Goal: Information Seeking & Learning: Learn about a topic

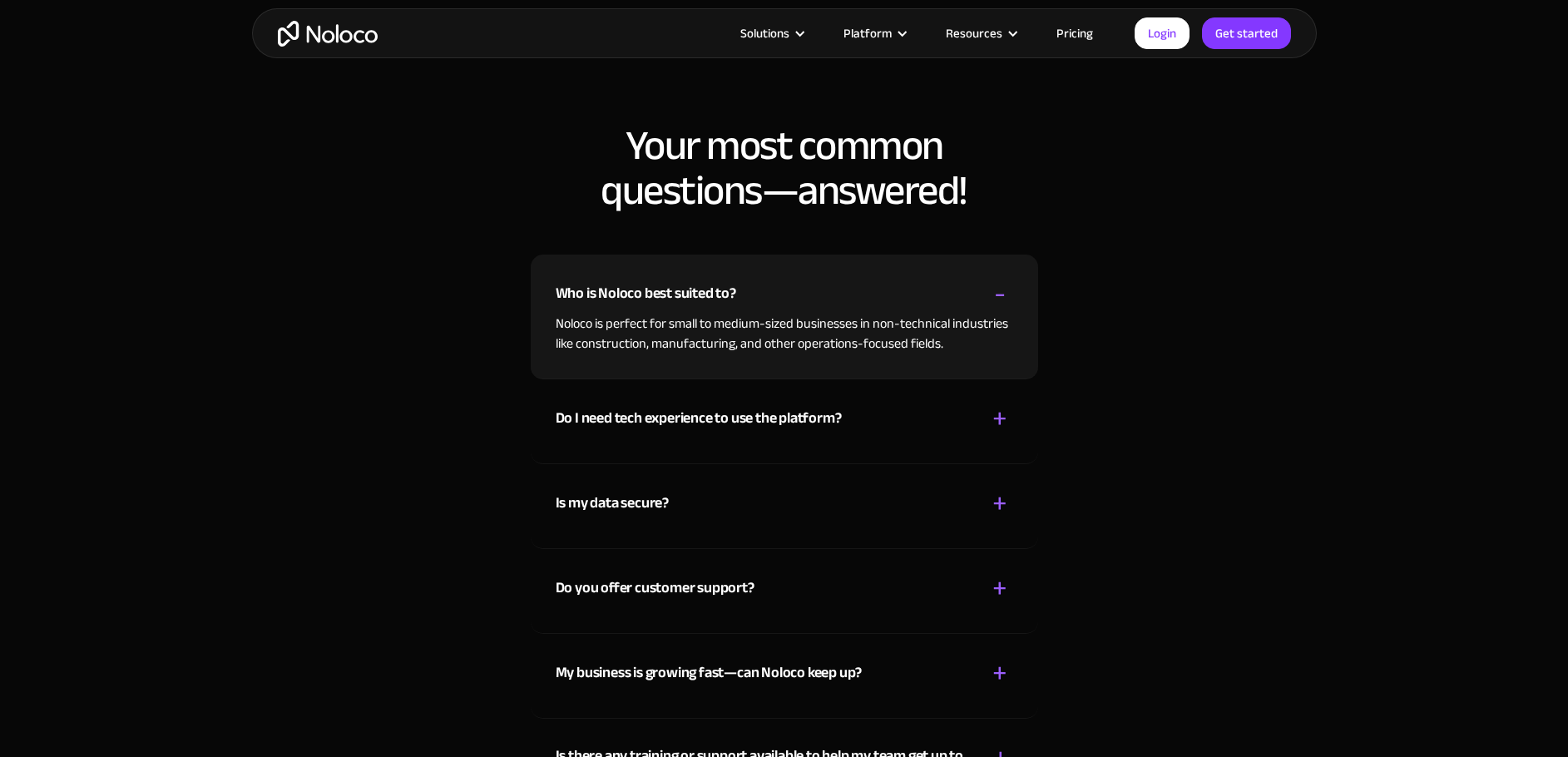
click at [996, 404] on div "+" at bounding box center [999, 419] width 15 height 29
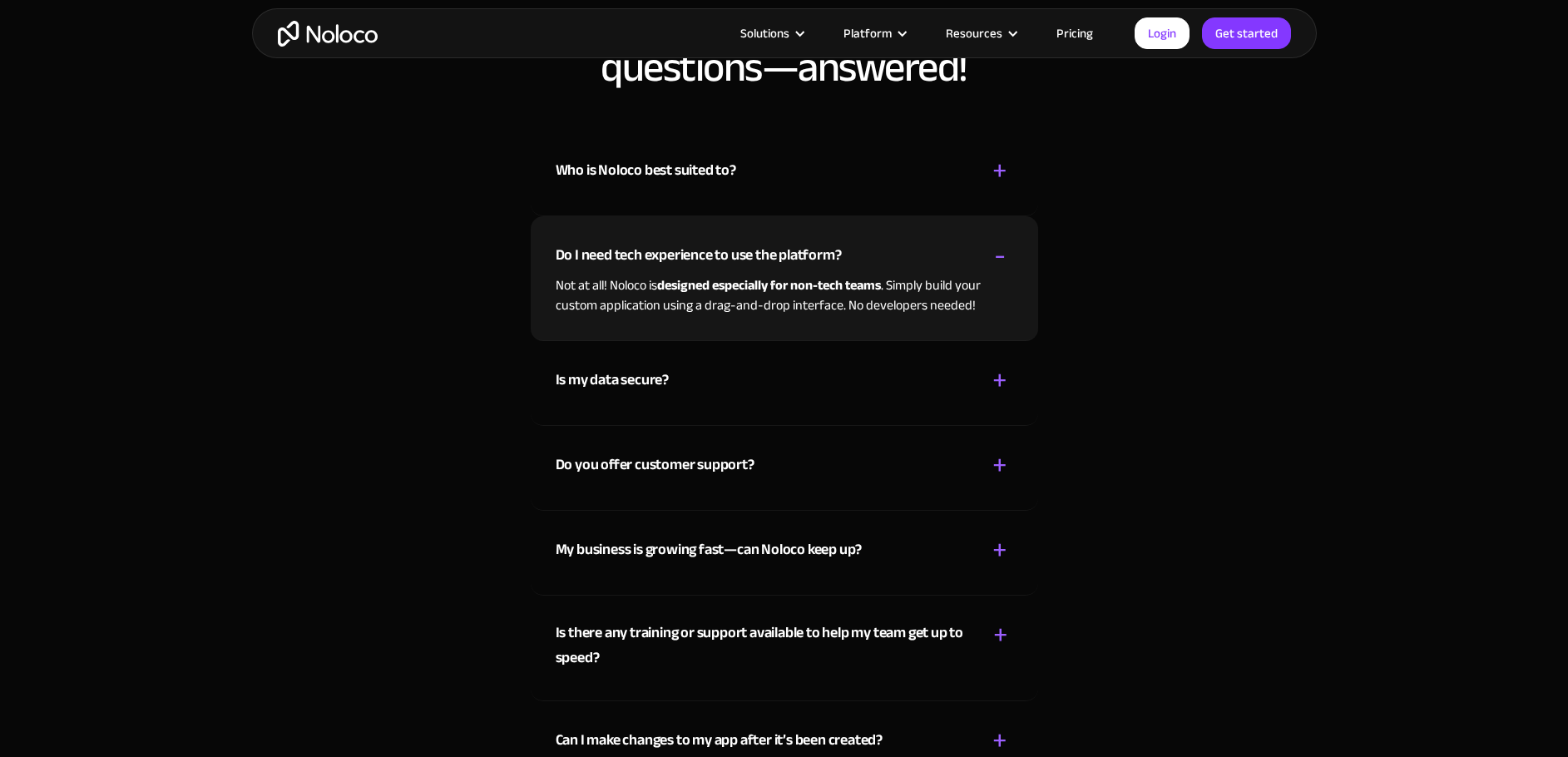
scroll to position [4824, 0]
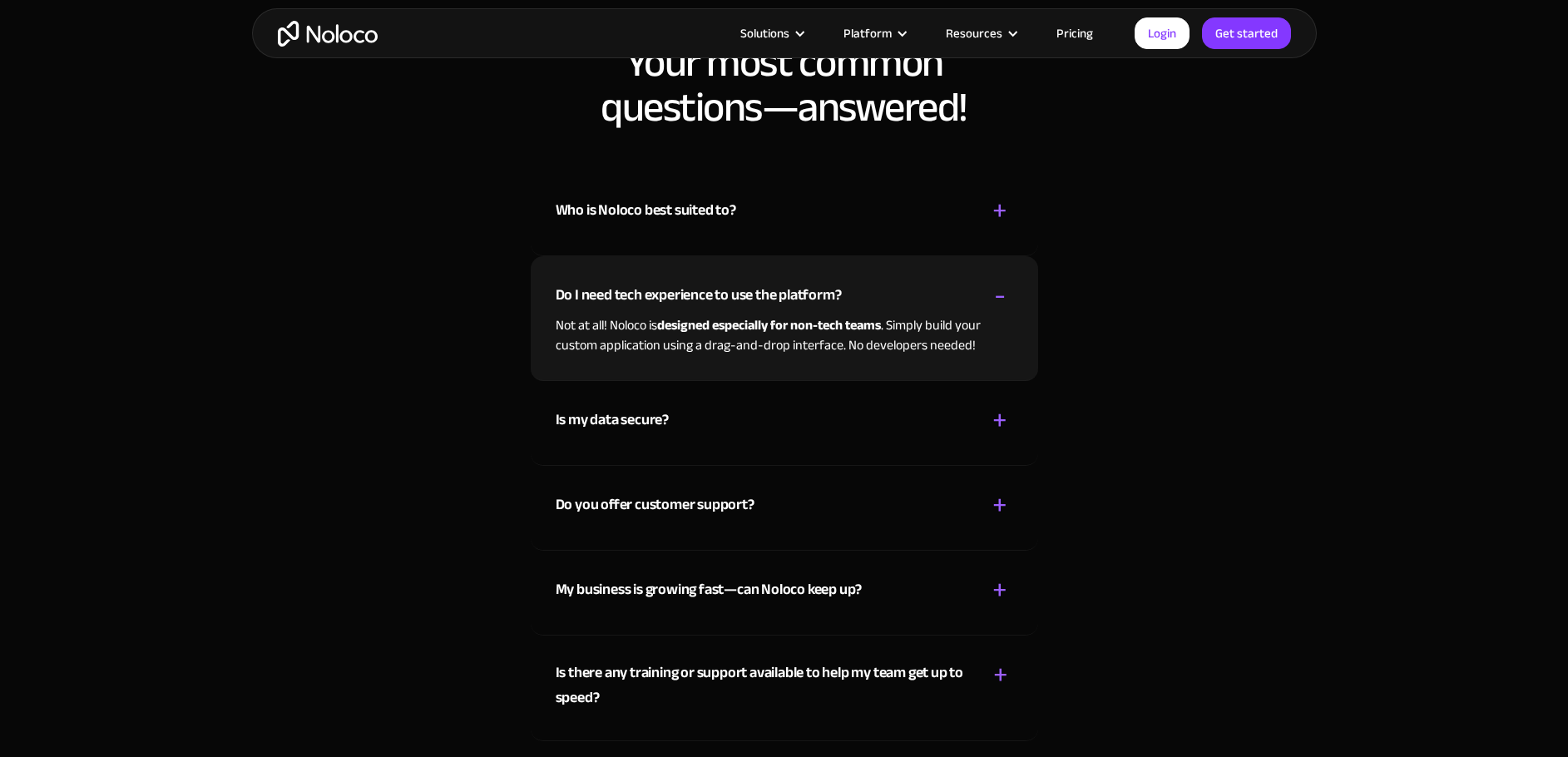
click at [799, 424] on div "Is my data secure? + - Absolutely! Security is very important to us. Our access…" at bounding box center [784, 423] width 508 height 85
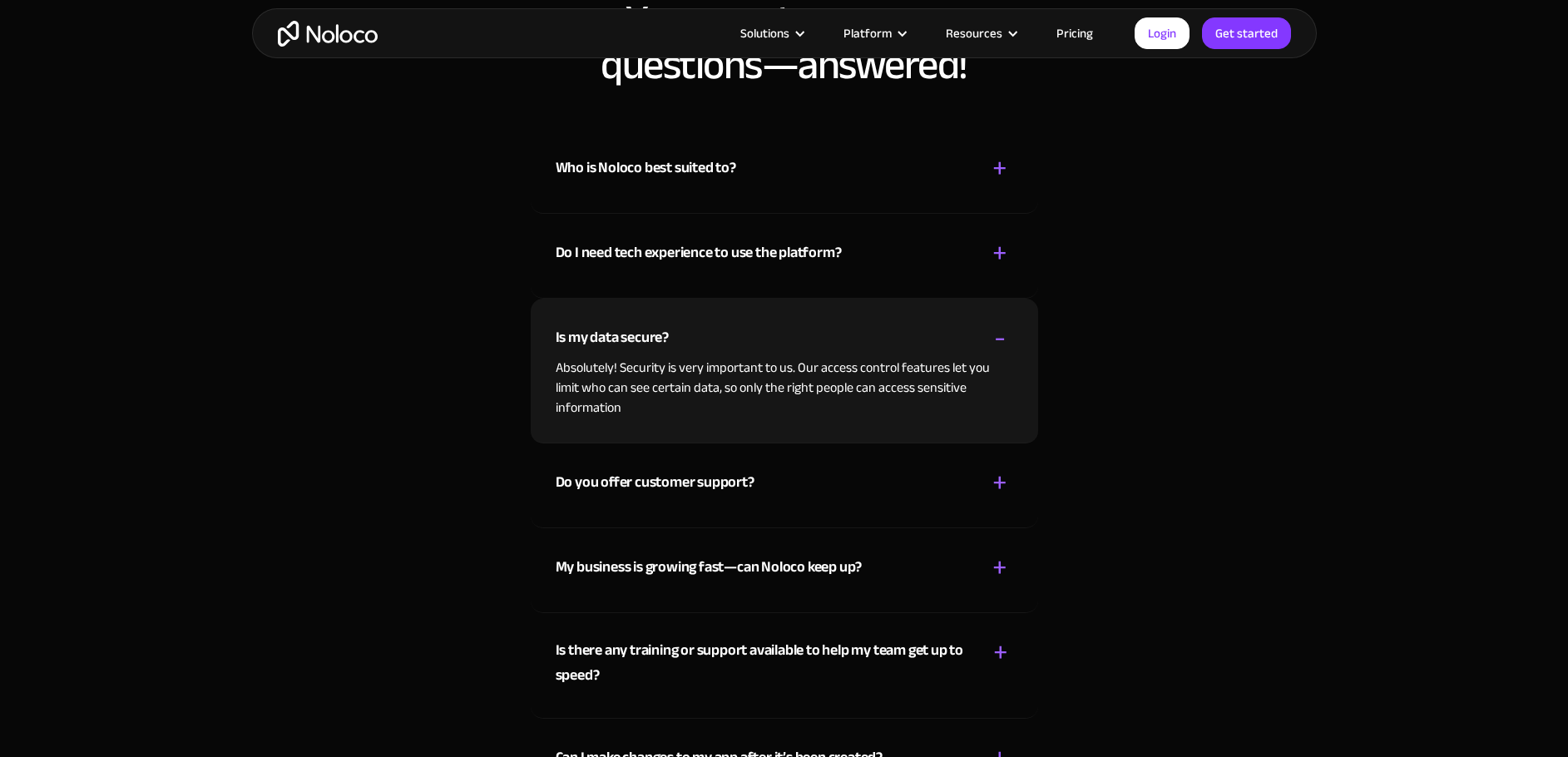
scroll to position [4906, 0]
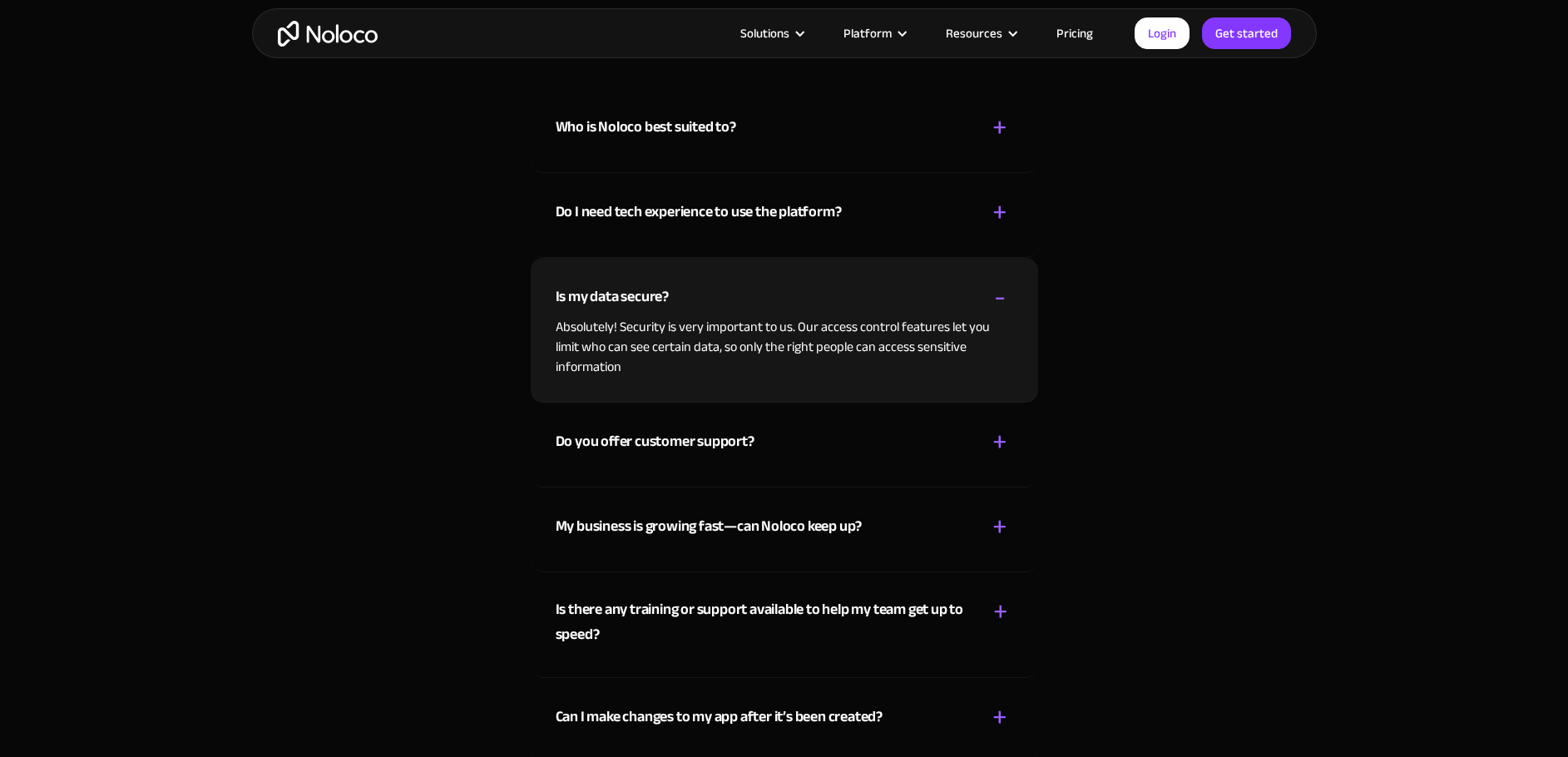
click at [752, 429] on div "Do you offer customer support?" at bounding box center [655, 441] width 199 height 25
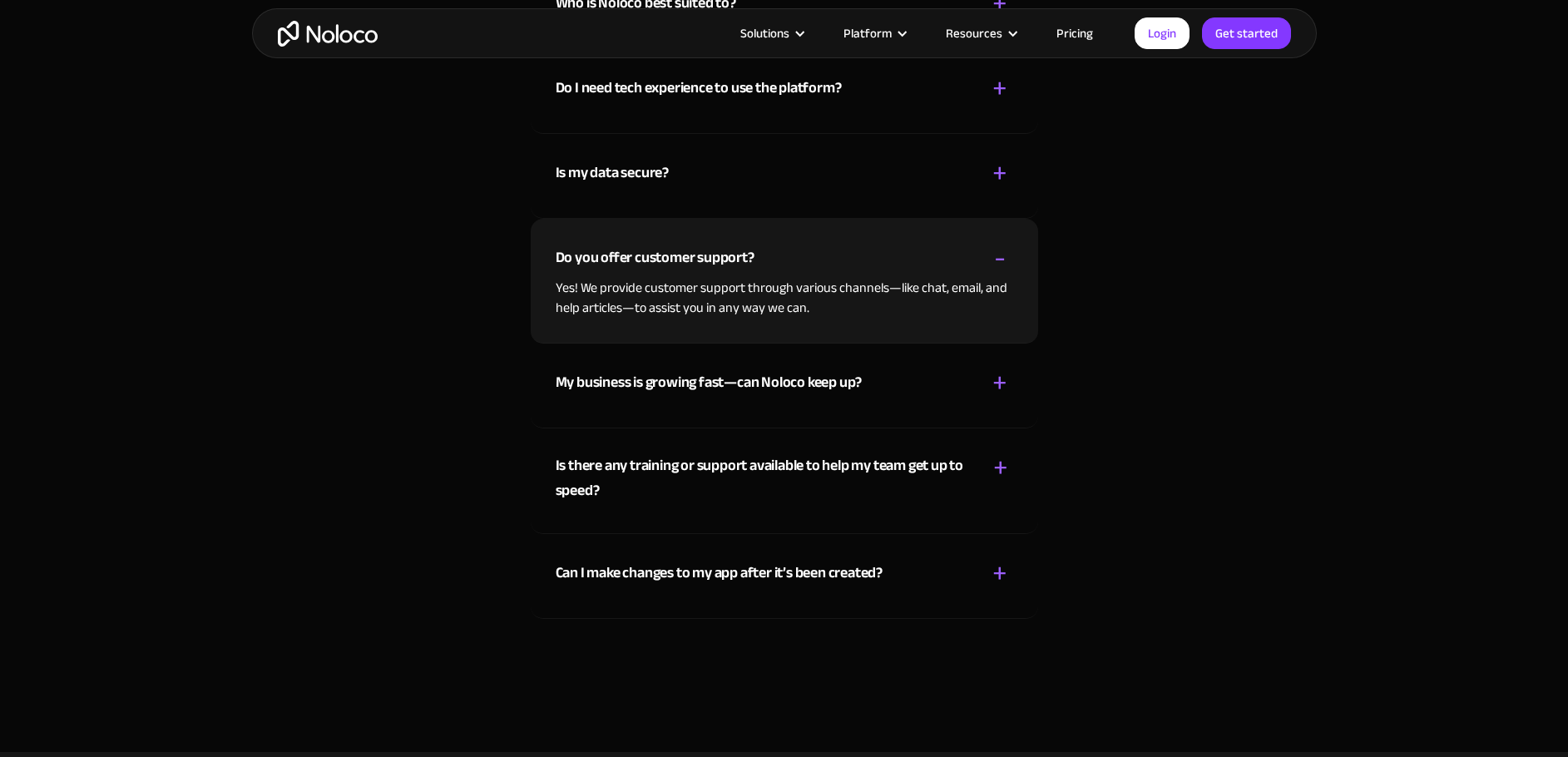
scroll to position [5073, 0]
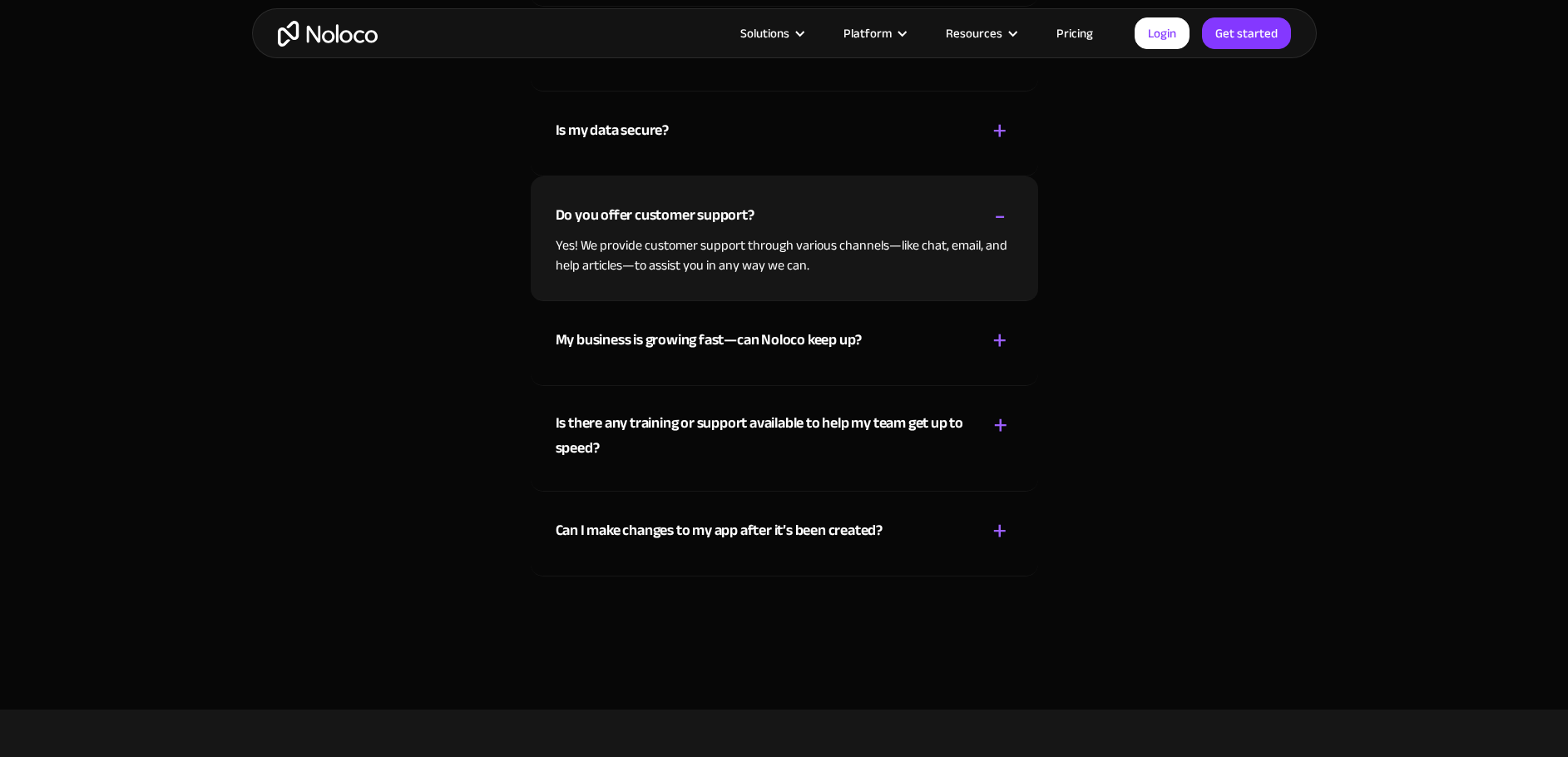
click at [889, 321] on div "My business is growing fast—can Noloco keep up? + -" at bounding box center [784, 330] width 457 height 59
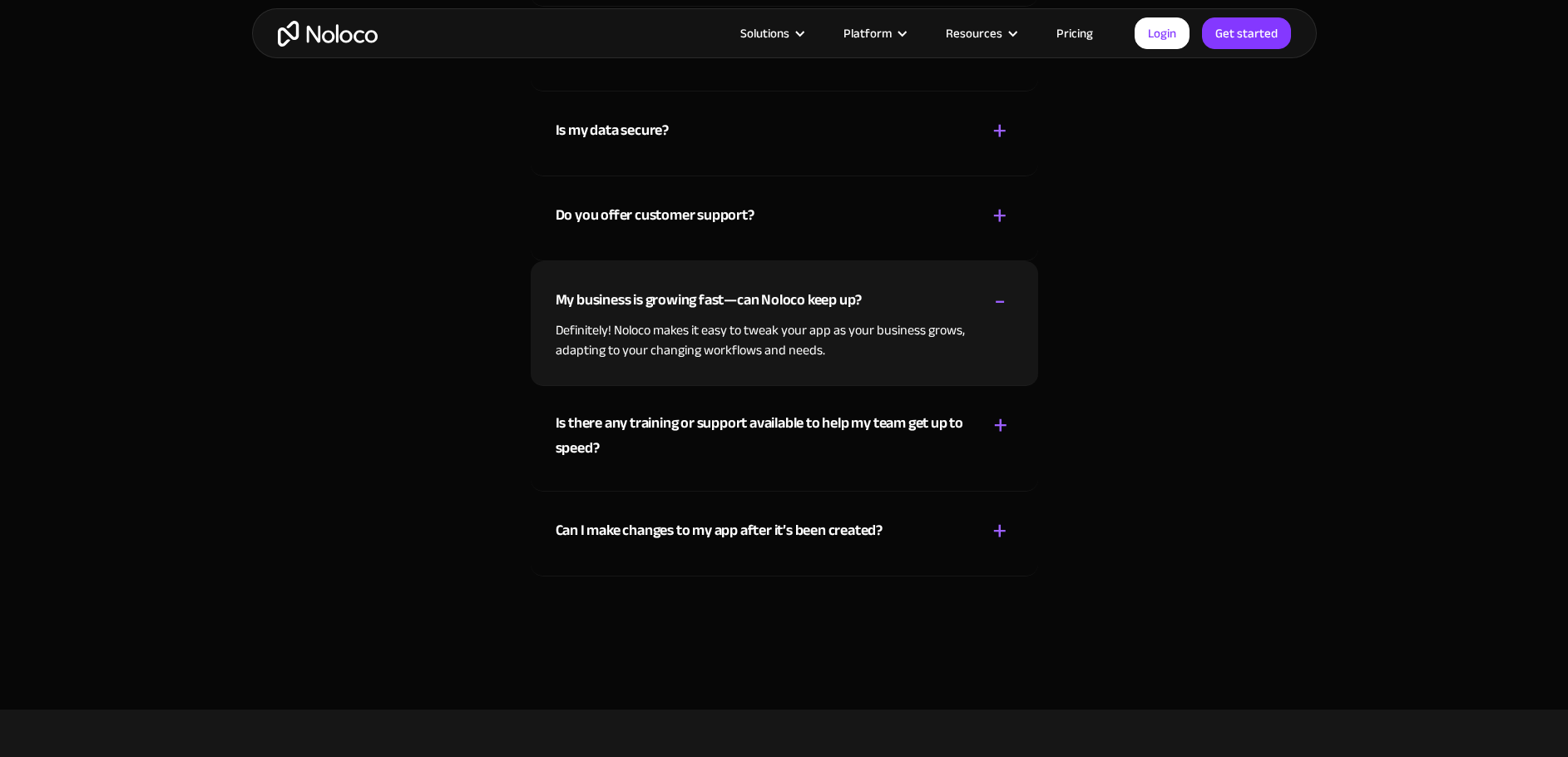
click at [1101, 28] on link "Pricing" at bounding box center [1075, 33] width 78 height 21
